Goal: Information Seeking & Learning: Learn about a topic

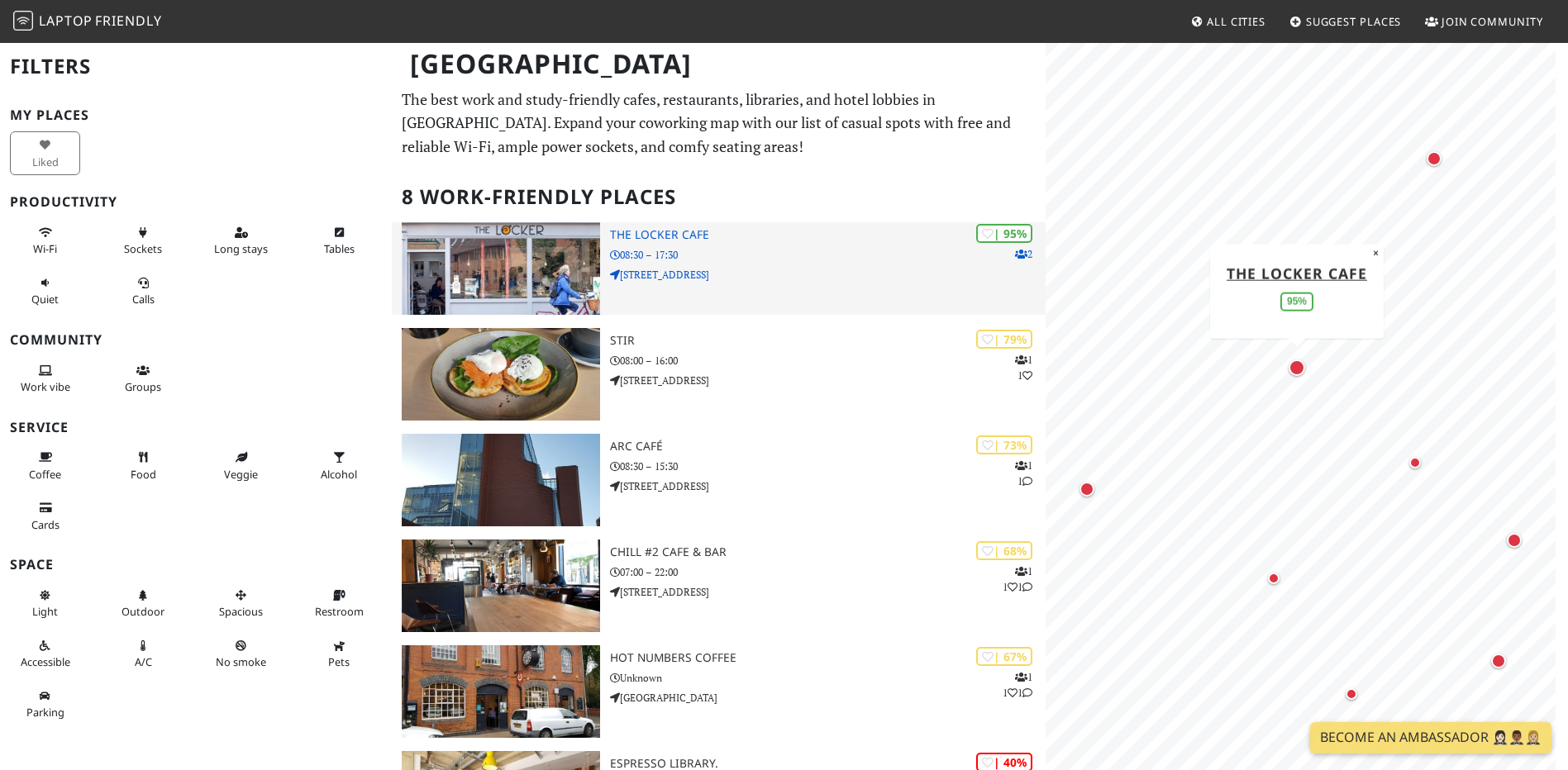
click at [776, 238] on h3 "The Locker Cafe" at bounding box center [828, 236] width 436 height 14
